Goal: Communication & Community: Answer question/provide support

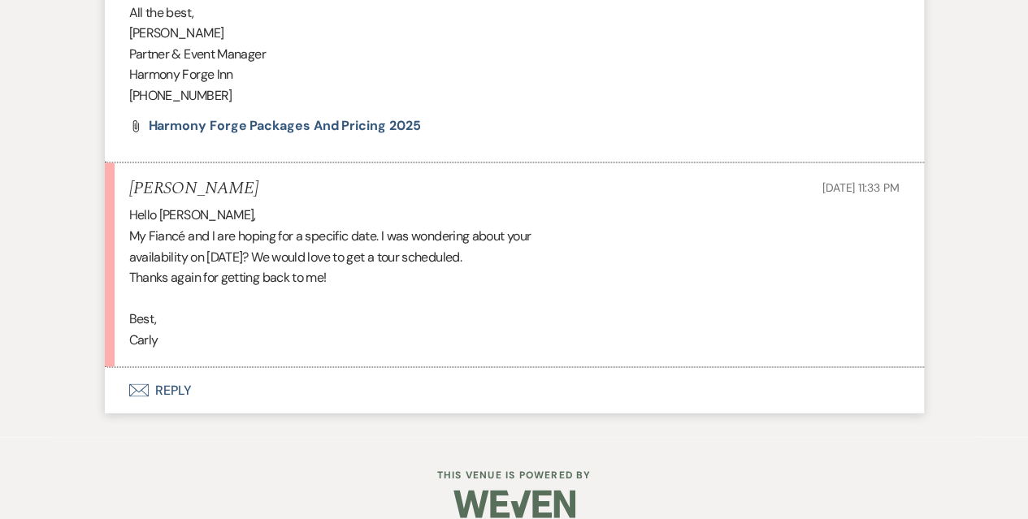
scroll to position [1188, 0]
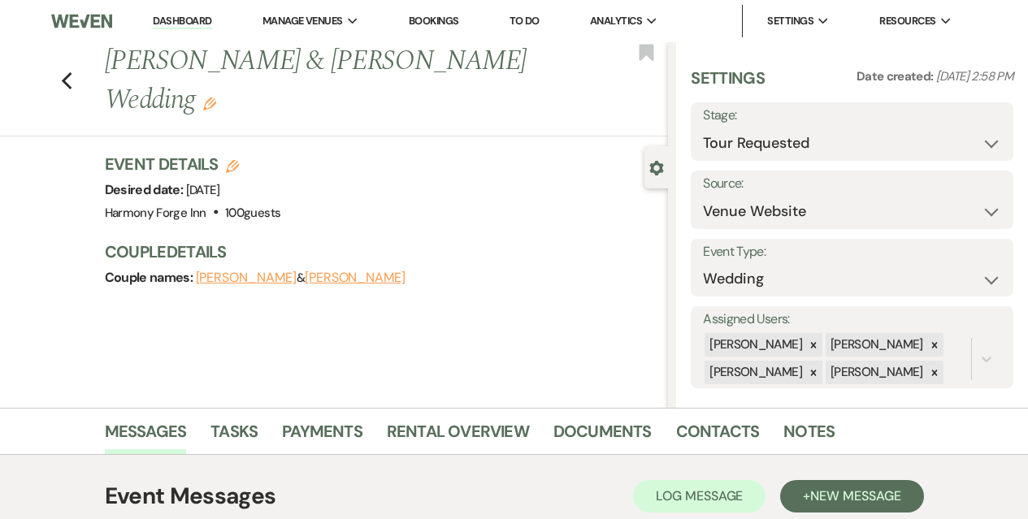
select select "2"
select select "5"
select select "2"
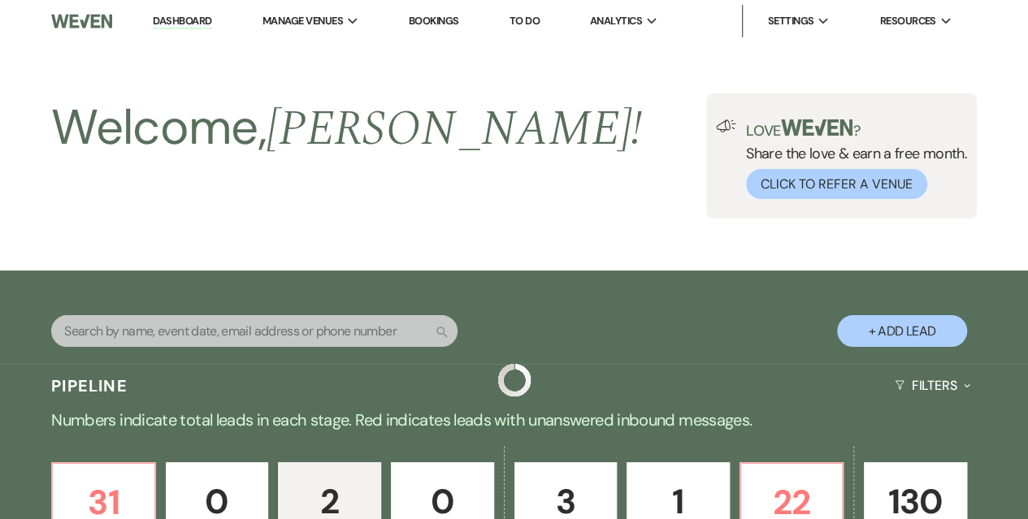
scroll to position [569, 0]
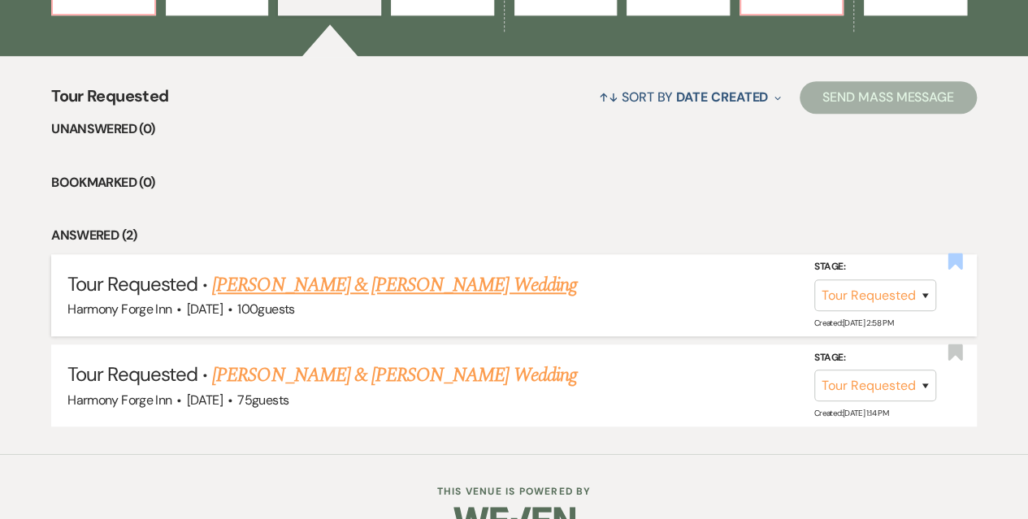
click at [948, 258] on use "button" at bounding box center [954, 262] width 15 height 16
select select "2"
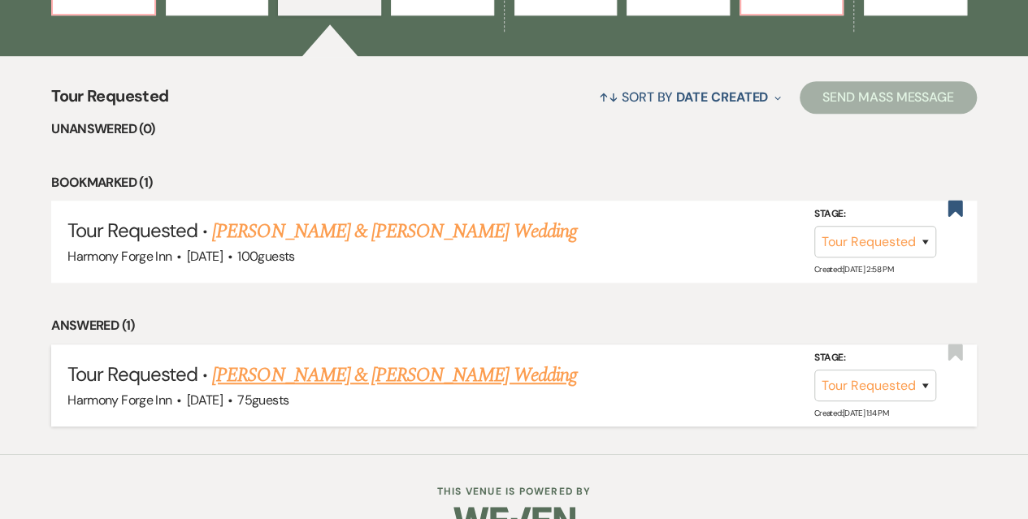
click at [440, 371] on link "[PERSON_NAME] & [PERSON_NAME] Wedding" at bounding box center [394, 375] width 364 height 29
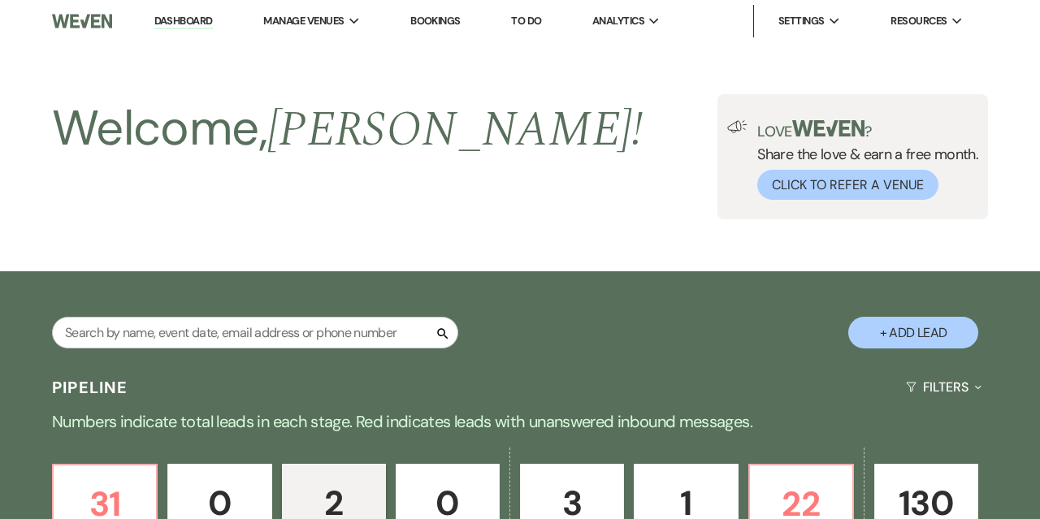
select select "2"
select select "17"
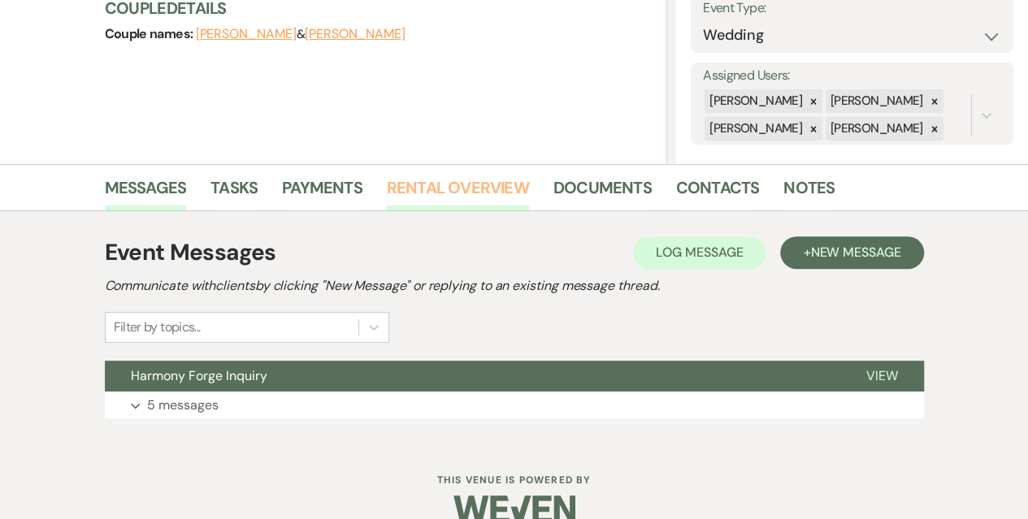
scroll to position [271, 0]
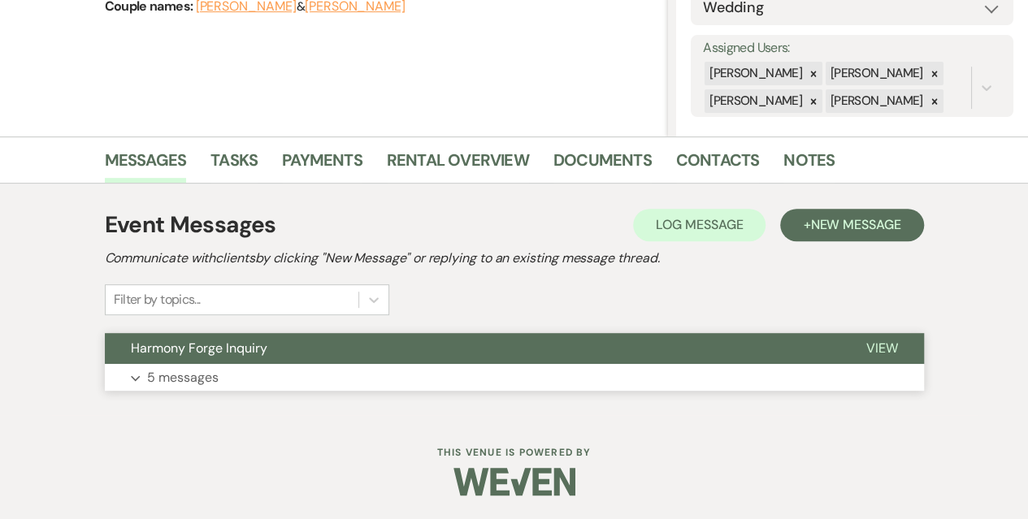
click at [198, 374] on p "5 messages" at bounding box center [183, 377] width 72 height 21
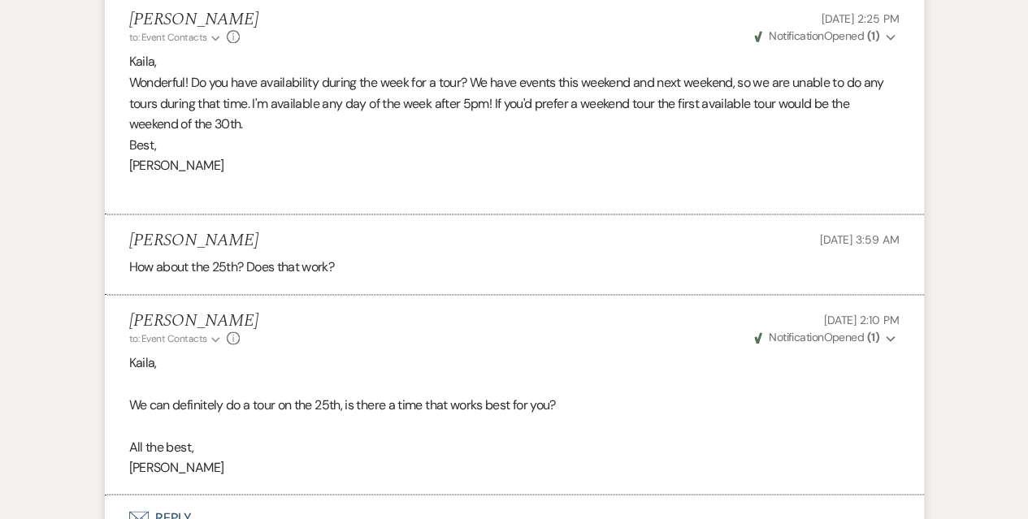
scroll to position [1090, 0]
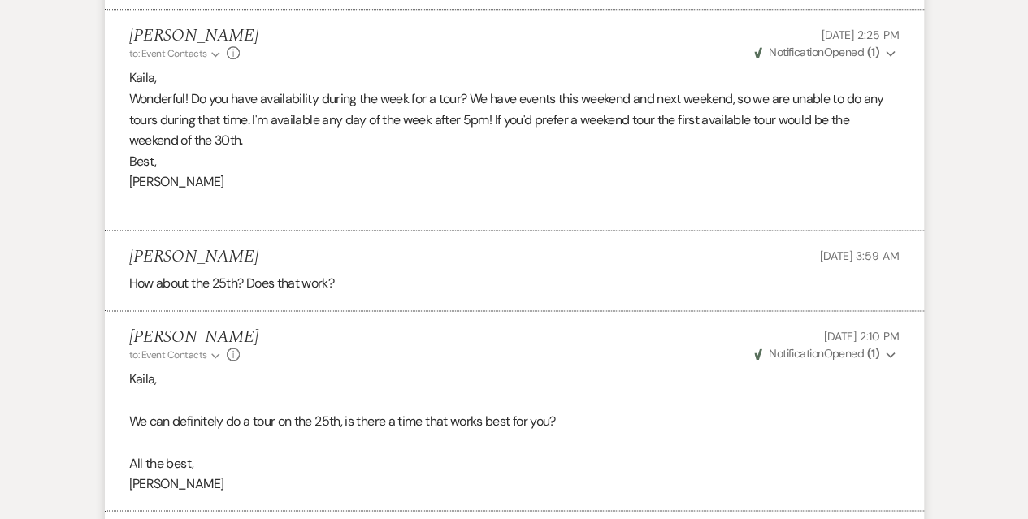
click at [522, 340] on div "[PERSON_NAME] to: Event Contacts Expand Info [DATE] 2:10 PM Weven Check Notific…" at bounding box center [514, 344] width 770 height 35
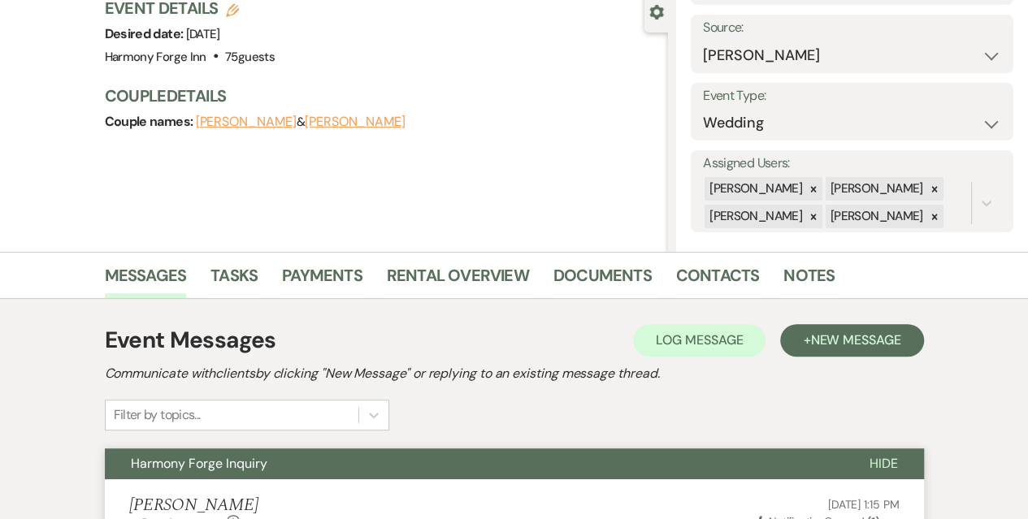
scroll to position [0, 0]
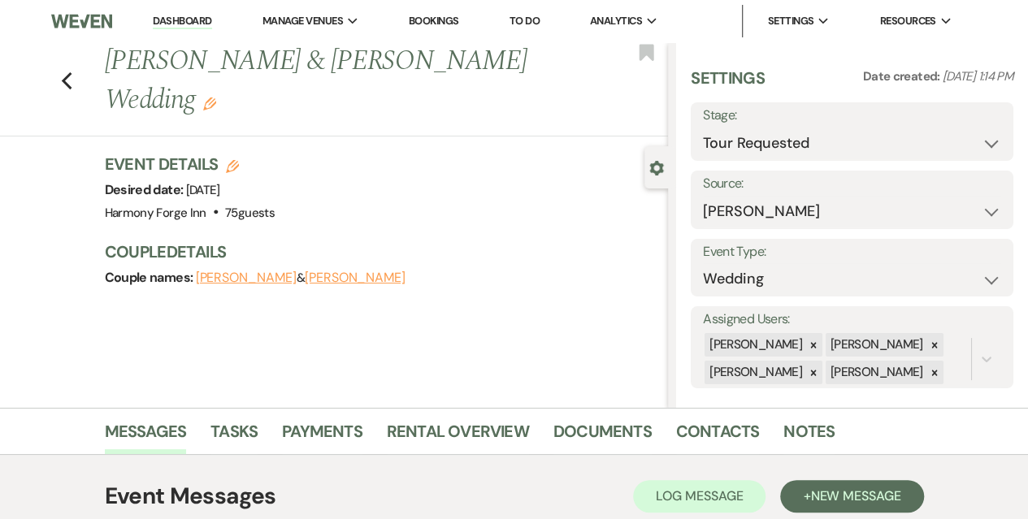
click at [184, 24] on link "Dashboard" at bounding box center [182, 21] width 59 height 15
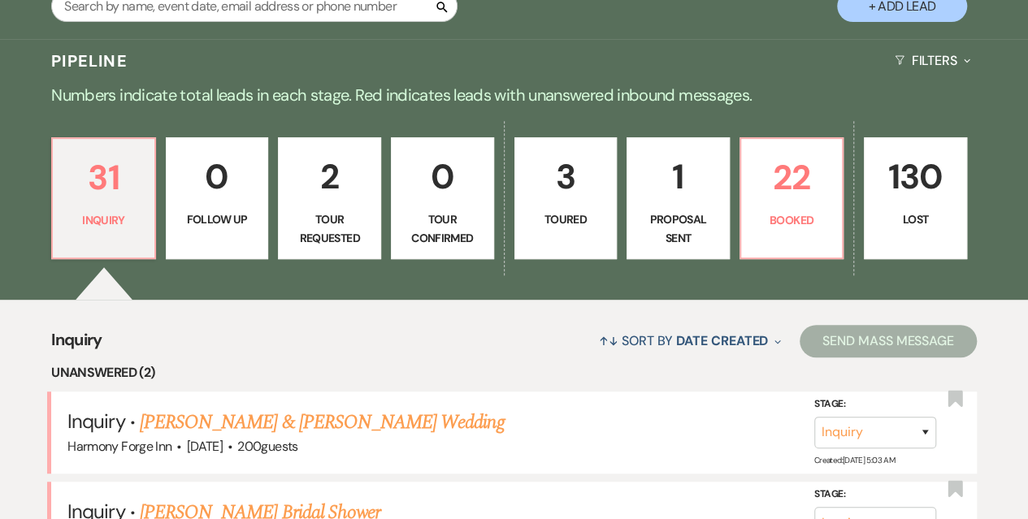
scroll to position [488, 0]
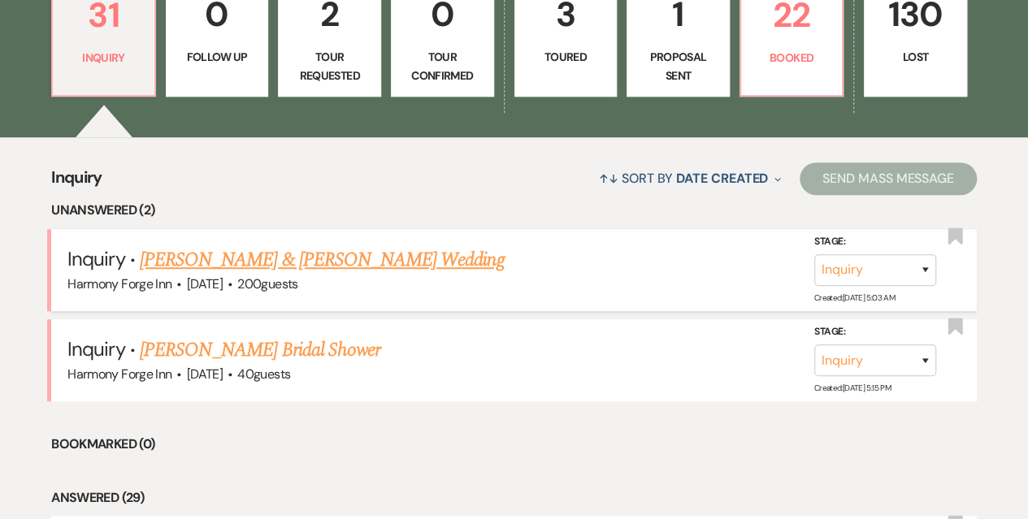
click at [265, 265] on link "[PERSON_NAME] & [PERSON_NAME] Wedding" at bounding box center [322, 259] width 364 height 29
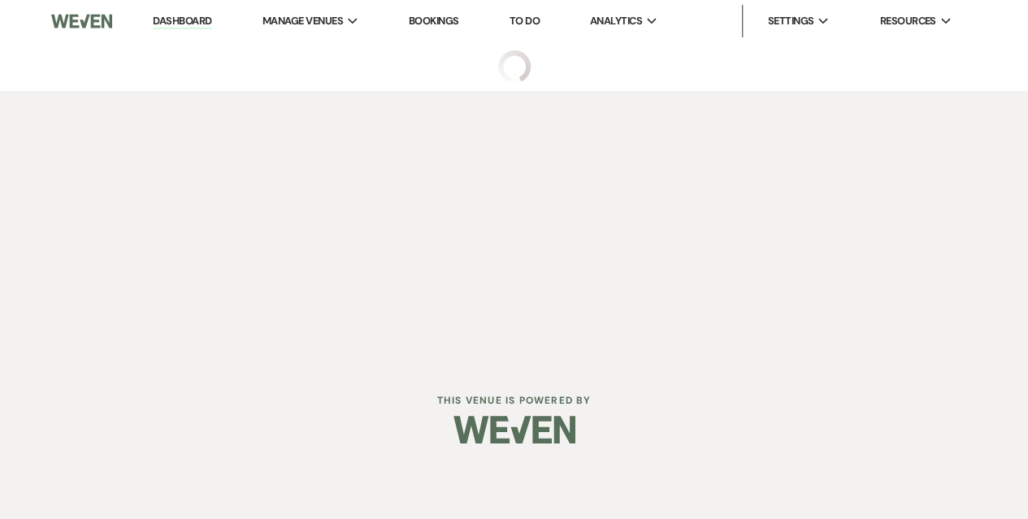
select select "5"
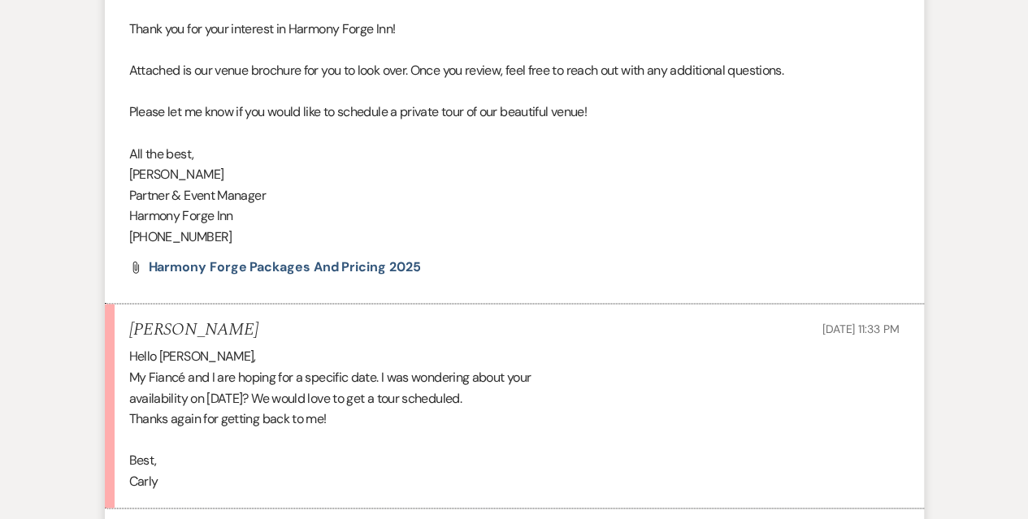
scroll to position [1188, 0]
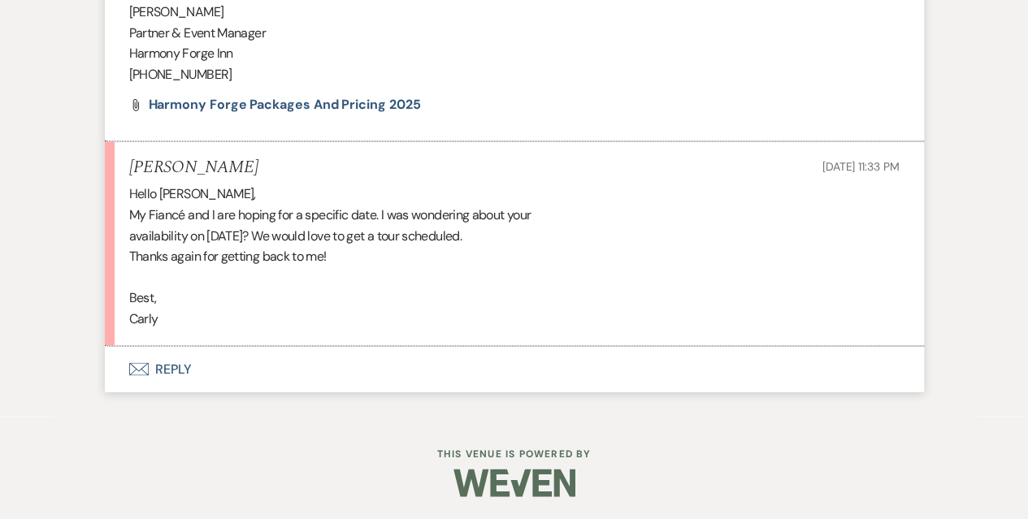
click at [171, 364] on button "Envelope Reply" at bounding box center [514, 369] width 819 height 46
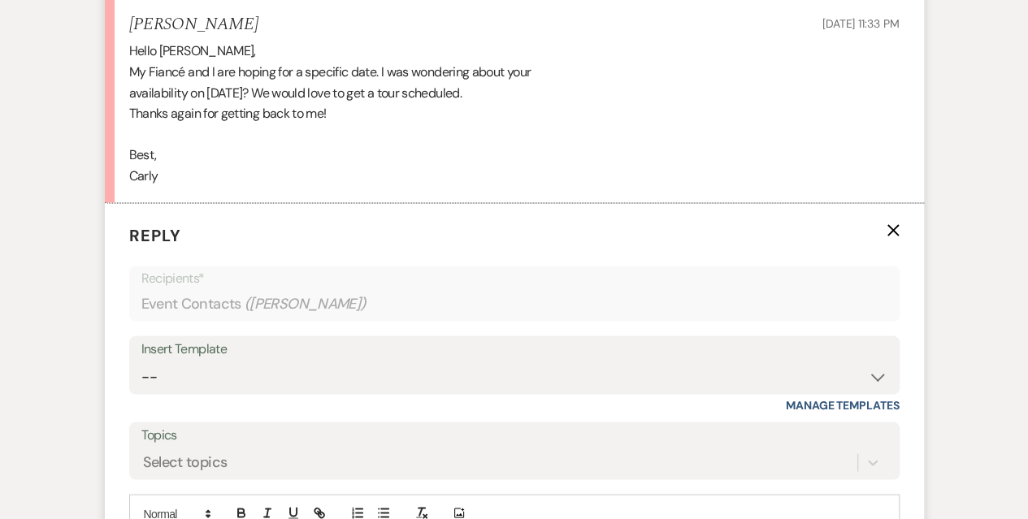
scroll to position [1432, 0]
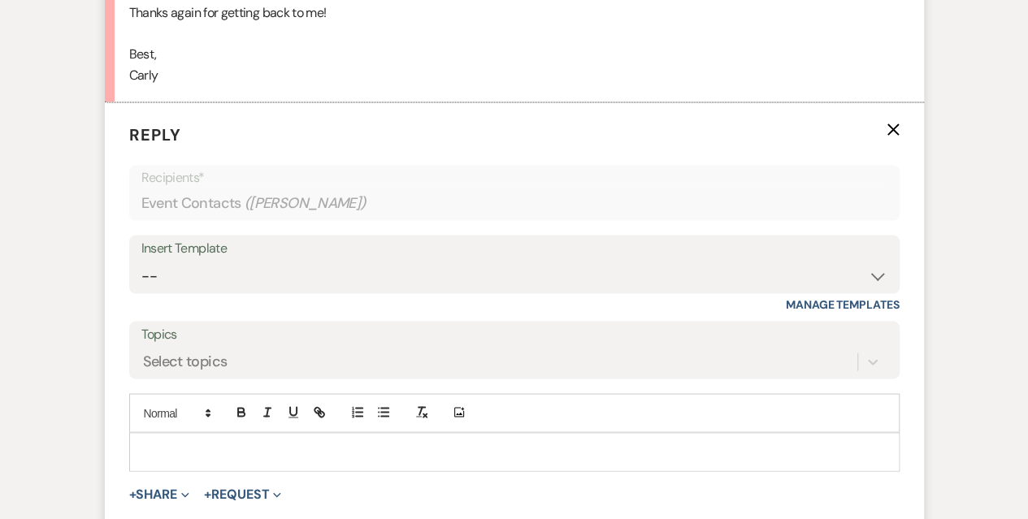
click at [204, 446] on p at bounding box center [514, 452] width 744 height 18
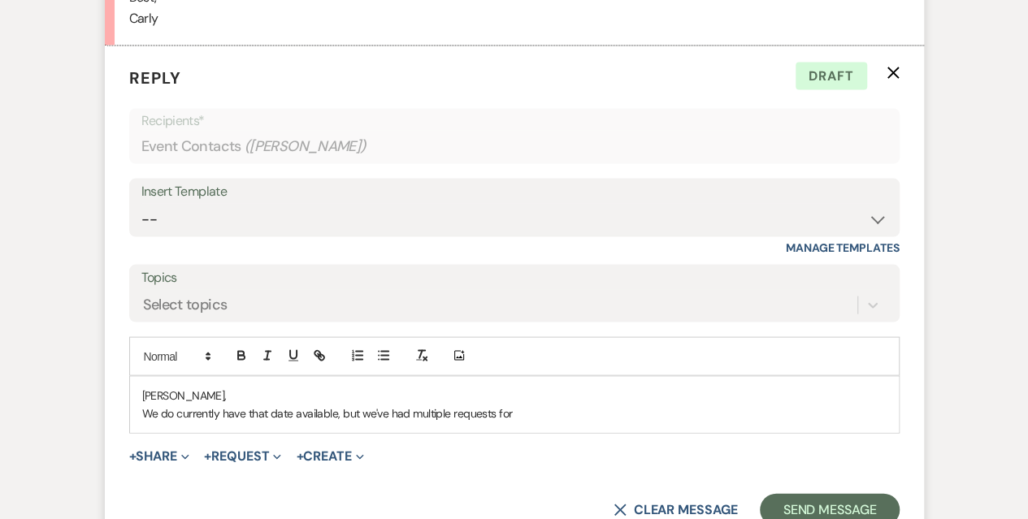
scroll to position [1513, 0]
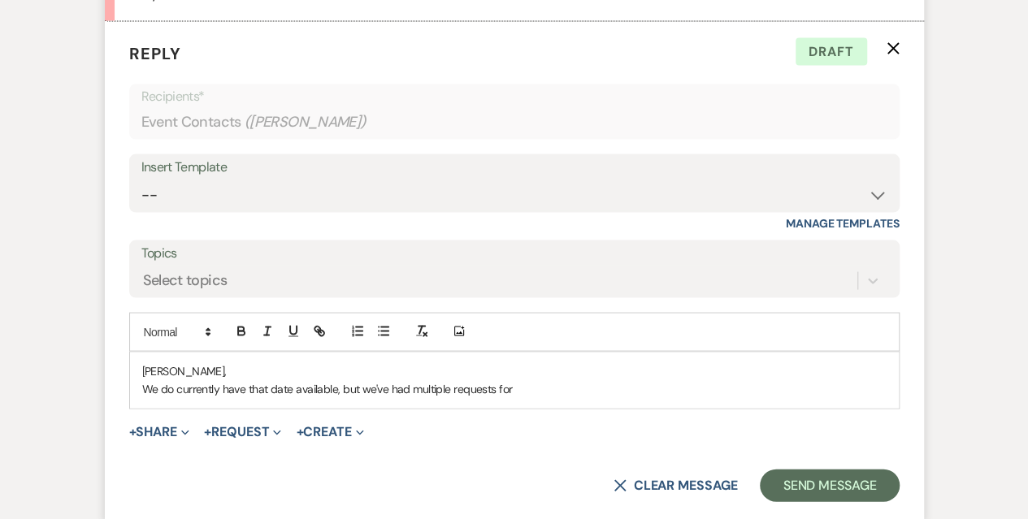
click at [515, 389] on p "We do currently have that date available, but we've had multiple requests for" at bounding box center [514, 388] width 744 height 18
drag, startPoint x: 509, startPoint y: 387, endPoint x: 335, endPoint y: 386, distance: 173.9
click at [335, 386] on p "We do currently have that date available, but we've had multiple requests for" at bounding box center [514, 388] width 744 height 18
click at [587, 397] on div "Carly, We do currently have that date available, we are unable to do a tour thi…" at bounding box center [514, 380] width 769 height 56
drag, startPoint x: 585, startPoint y: 383, endPoint x: 535, endPoint y: 379, distance: 49.7
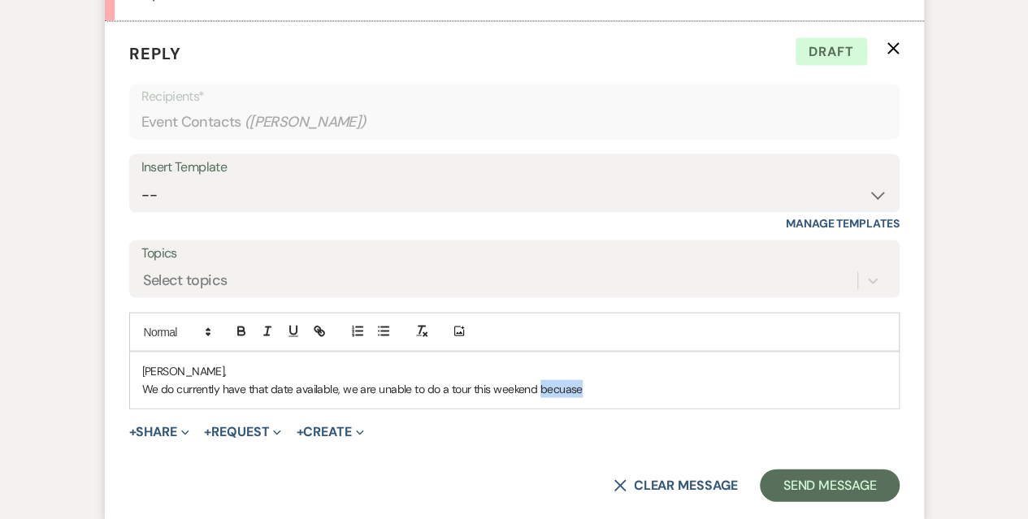
click at [535, 379] on p "We do currently have that date available, we are unable to do a tour this weeke…" at bounding box center [514, 388] width 744 height 18
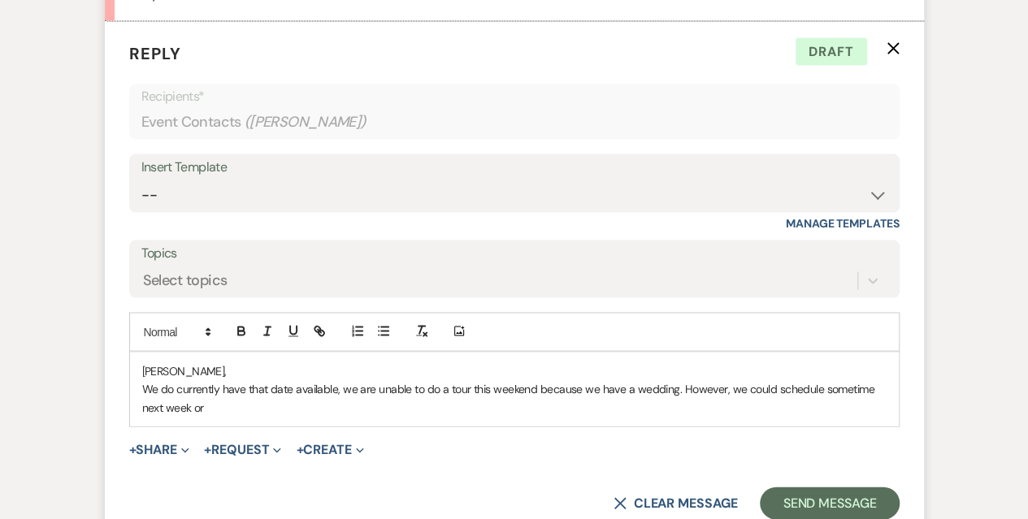
click at [290, 405] on p "We do currently have that date available, we are unable to do a tour this weeke…" at bounding box center [514, 397] width 744 height 37
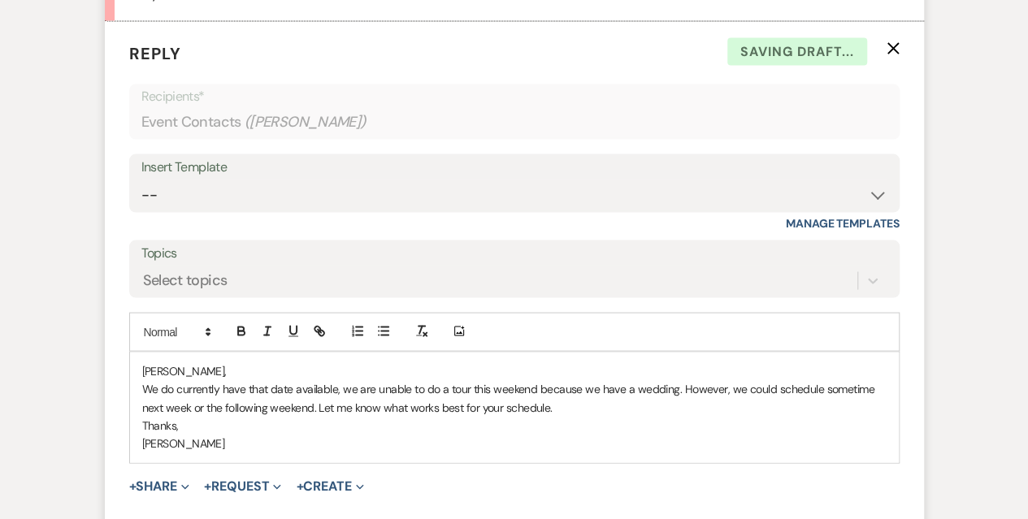
scroll to position [1675, 0]
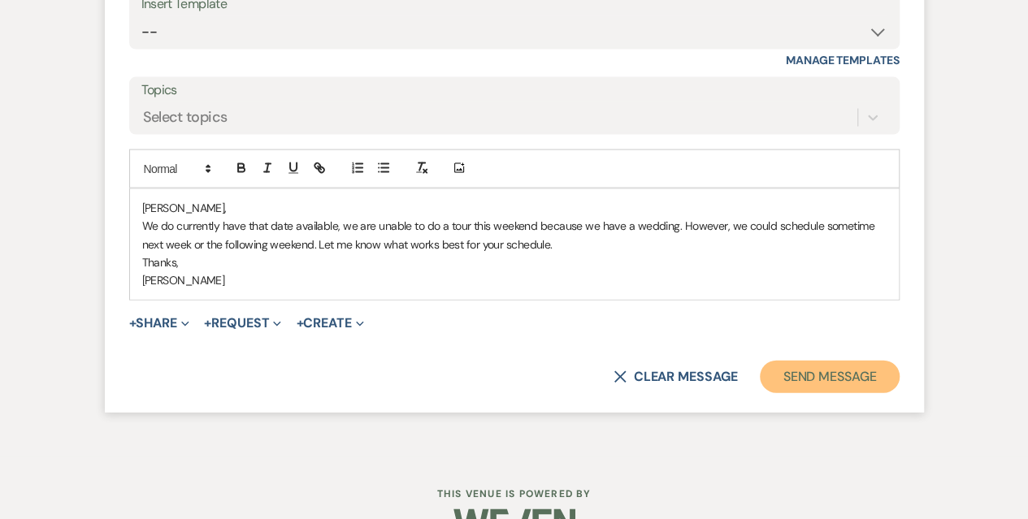
click at [830, 375] on button "Send Message" at bounding box center [829, 377] width 139 height 33
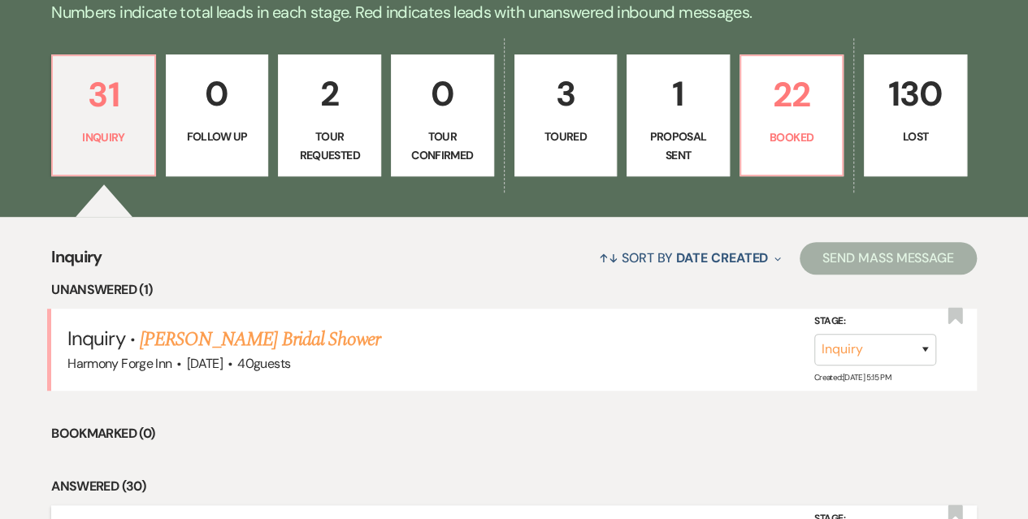
scroll to position [406, 0]
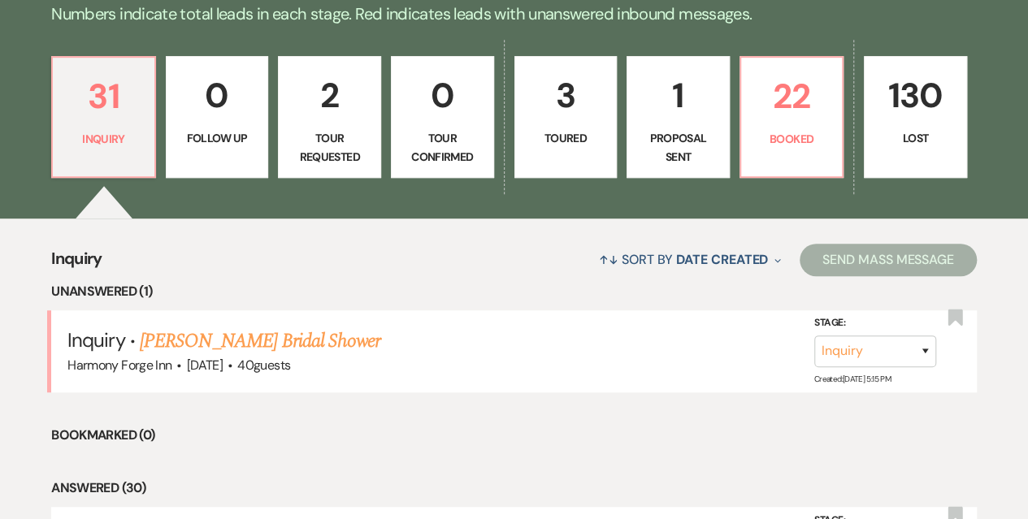
click at [556, 134] on p "Toured" at bounding box center [566, 138] width 82 height 18
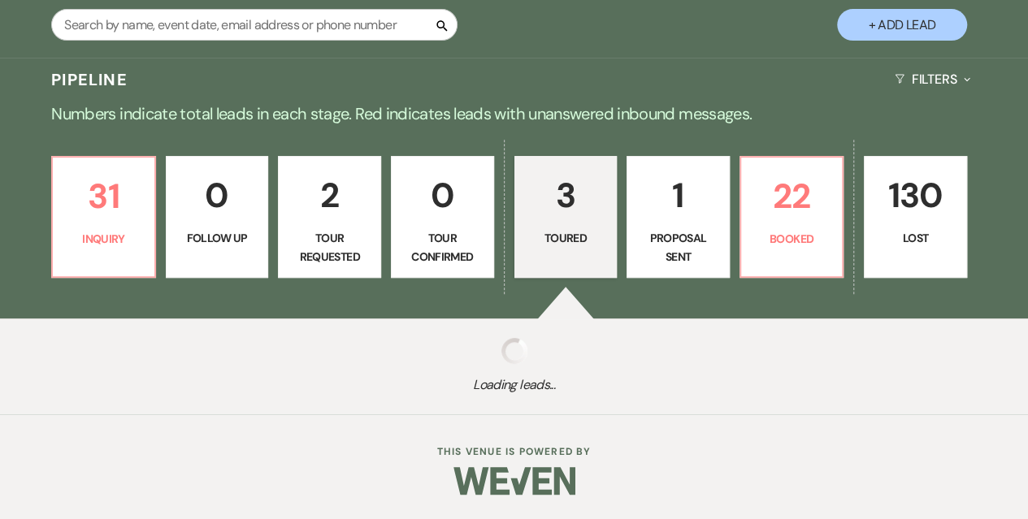
select select "5"
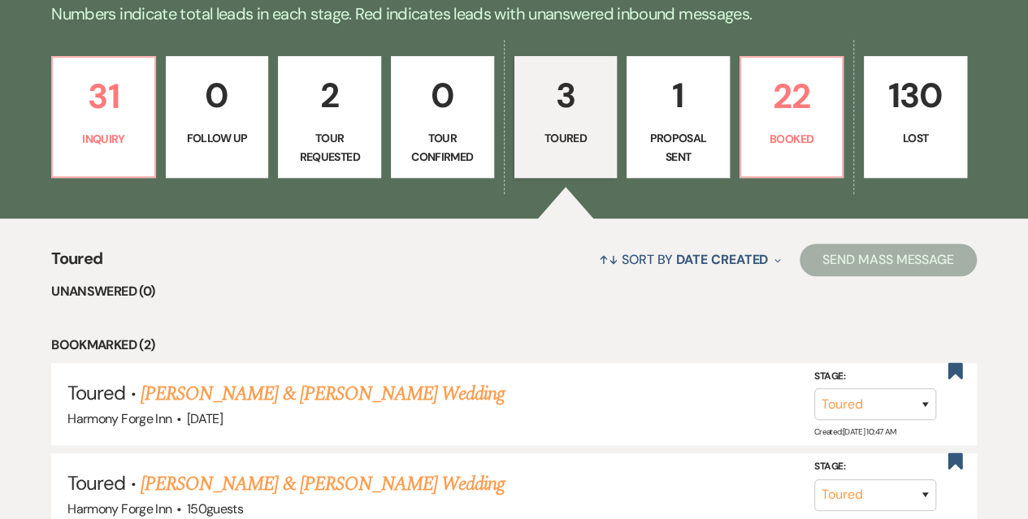
click at [334, 142] on p "Tour Requested" at bounding box center [329, 147] width 82 height 37
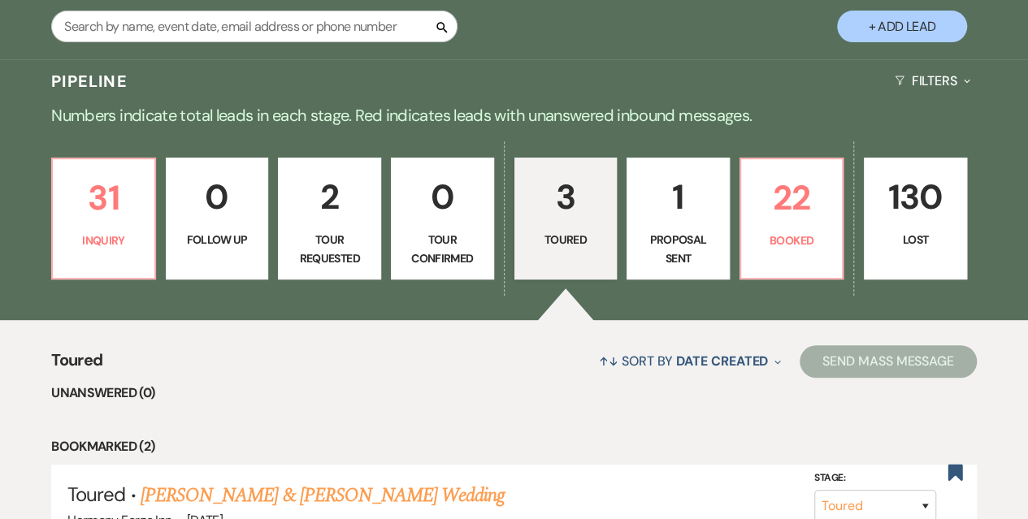
select select "2"
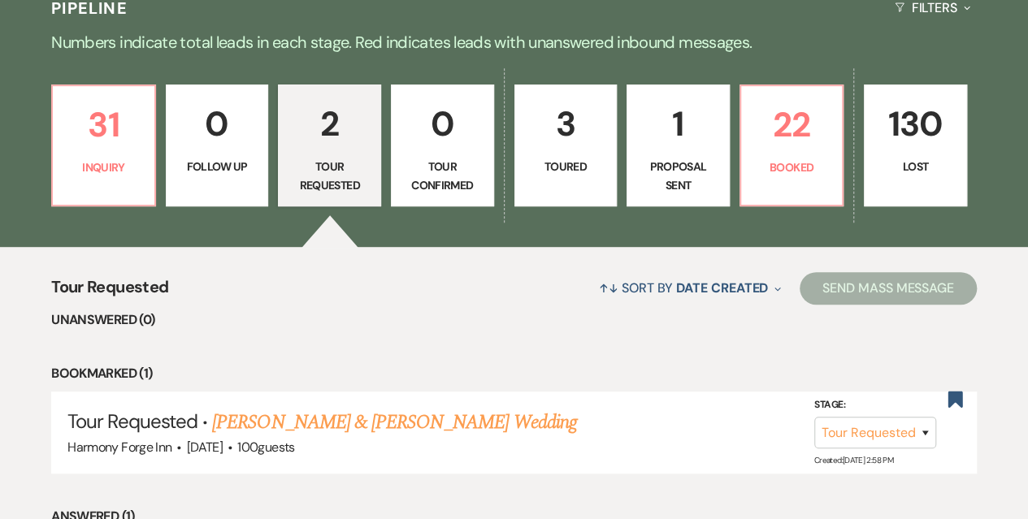
scroll to position [362, 0]
